Goal: Transaction & Acquisition: Purchase product/service

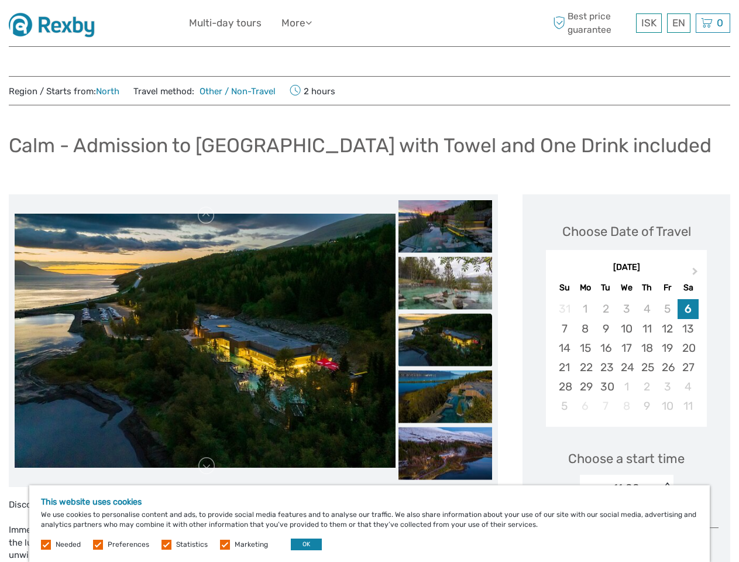
click at [369, 23] on div "ISK ISK € $ £ EN English Español Deutsch Multi-day tours More Travel Articles T…" at bounding box center [369, 23] width 361 height 29
click at [261, 23] on ul "Multi-day tours More Travel Articles Travel Articles" at bounding box center [259, 23] width 140 height 17
click at [298, 23] on link "More" at bounding box center [296, 23] width 30 height 17
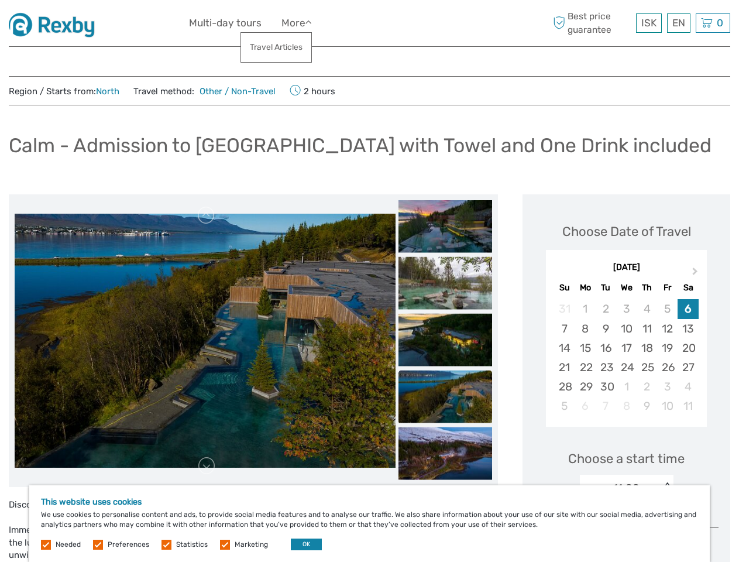
click at [312, 22] on icon at bounding box center [308, 23] width 6 height 10
click at [648, 23] on span "ISK" at bounding box center [648, 23] width 15 height 12
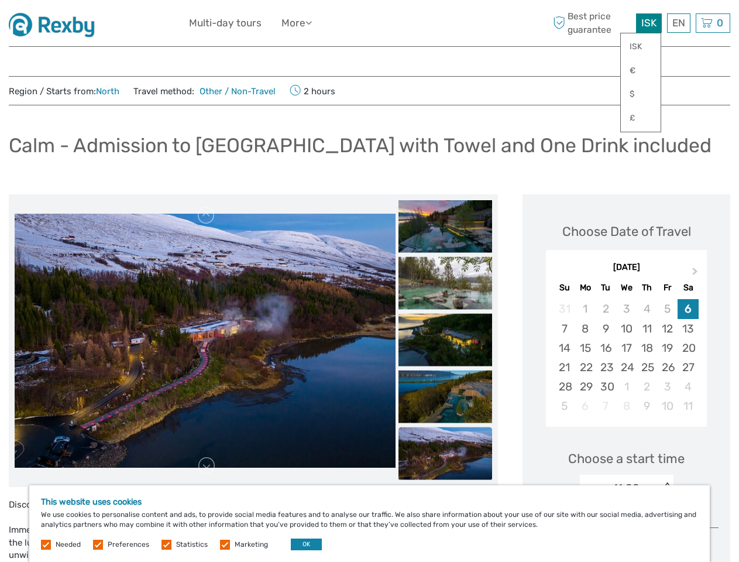
click at [678, 23] on div "EN English Español Deutsch" at bounding box center [678, 22] width 23 height 19
click at [712, 23] on div "0 Items Total 0 ISK Checkout The shopping cart is empty." at bounding box center [712, 22] width 35 height 19
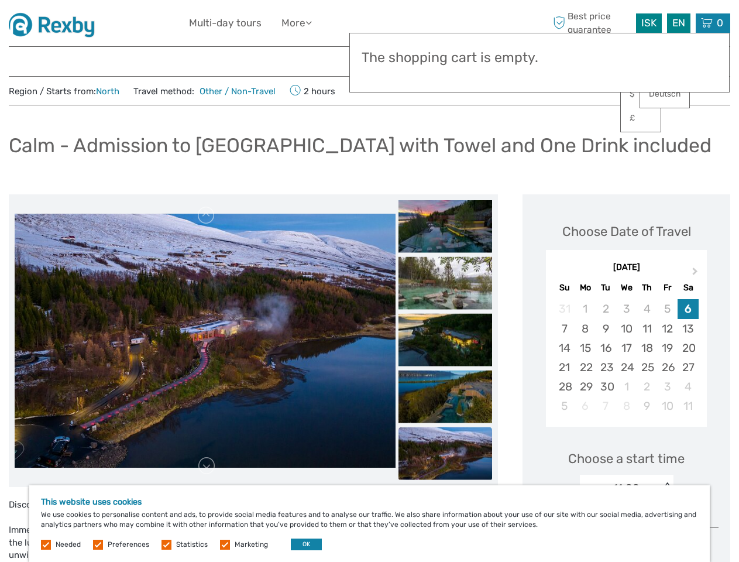
click at [205, 340] on img at bounding box center [205, 340] width 381 height 254
click at [206, 215] on link at bounding box center [206, 215] width 19 height 19
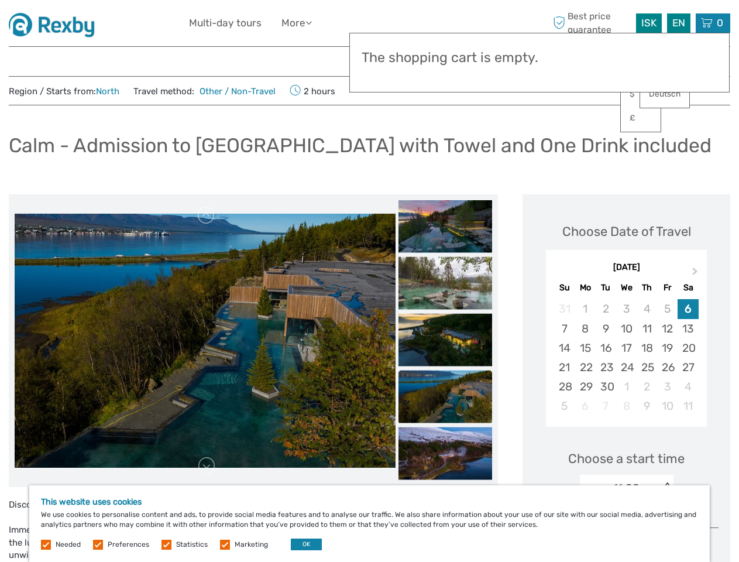
click at [206, 466] on link at bounding box center [206, 465] width 19 height 19
